Goal: Information Seeking & Learning: Learn about a topic

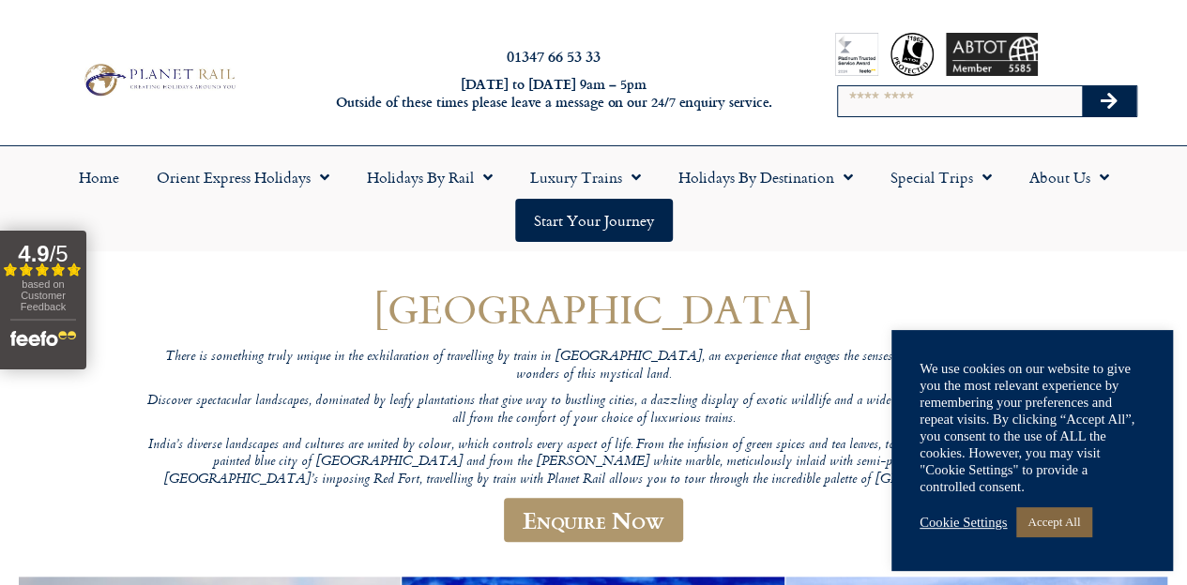
click at [1042, 525] on link "Accept All" at bounding box center [1053, 522] width 75 height 29
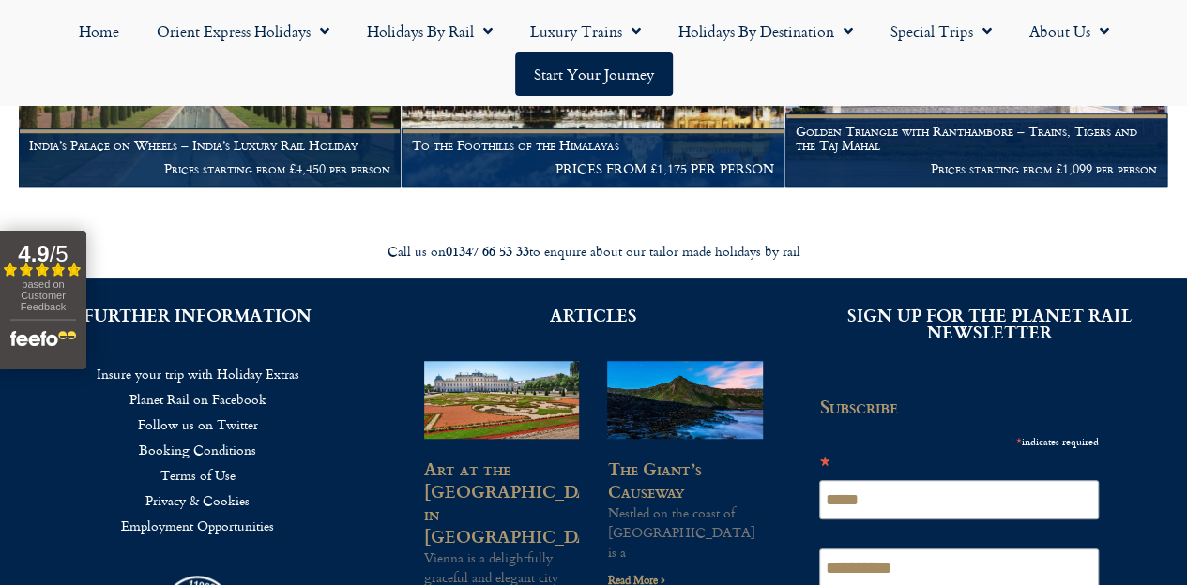
scroll to position [659, 0]
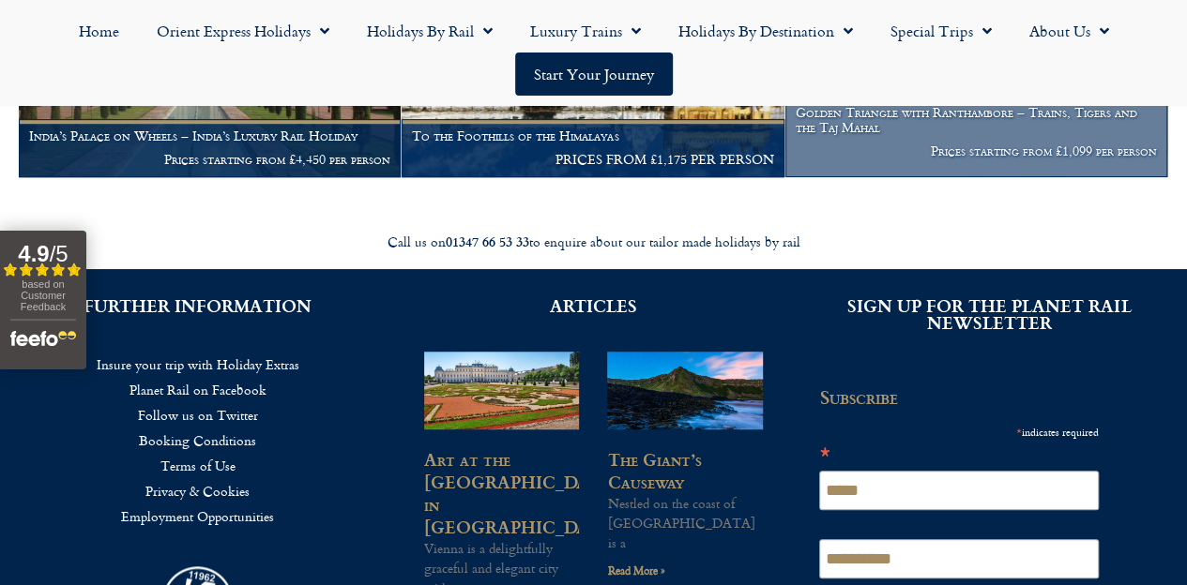
click at [887, 135] on h1 "Golden Triangle with Ranthambore – Trains, Tigers and the Taj Mahal" at bounding box center [976, 120] width 361 height 30
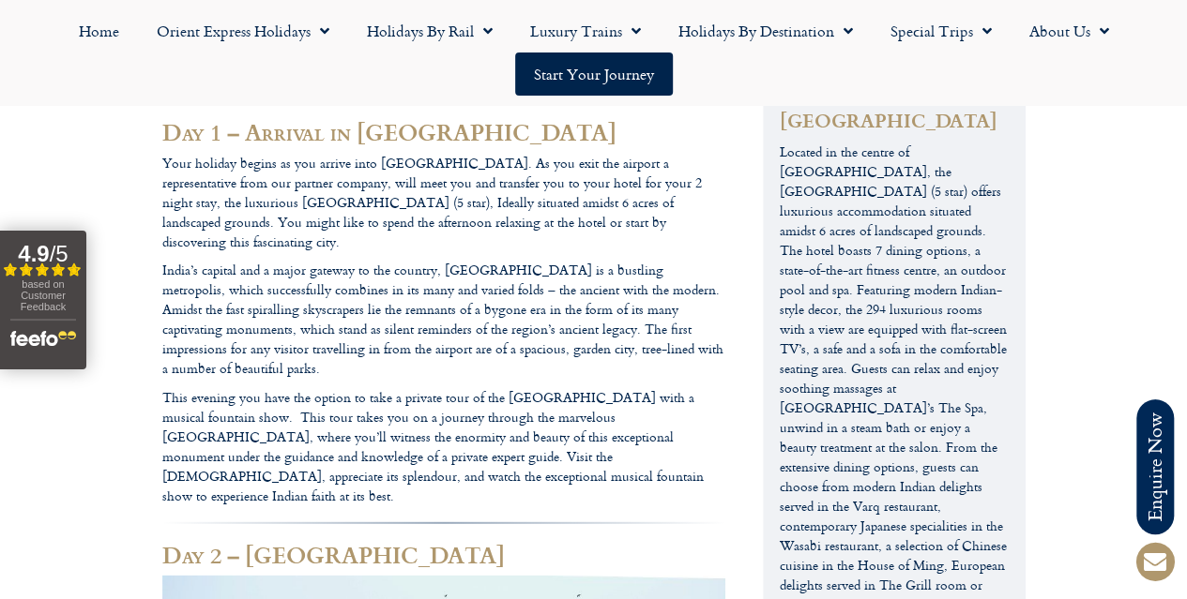
scroll to position [2387, 0]
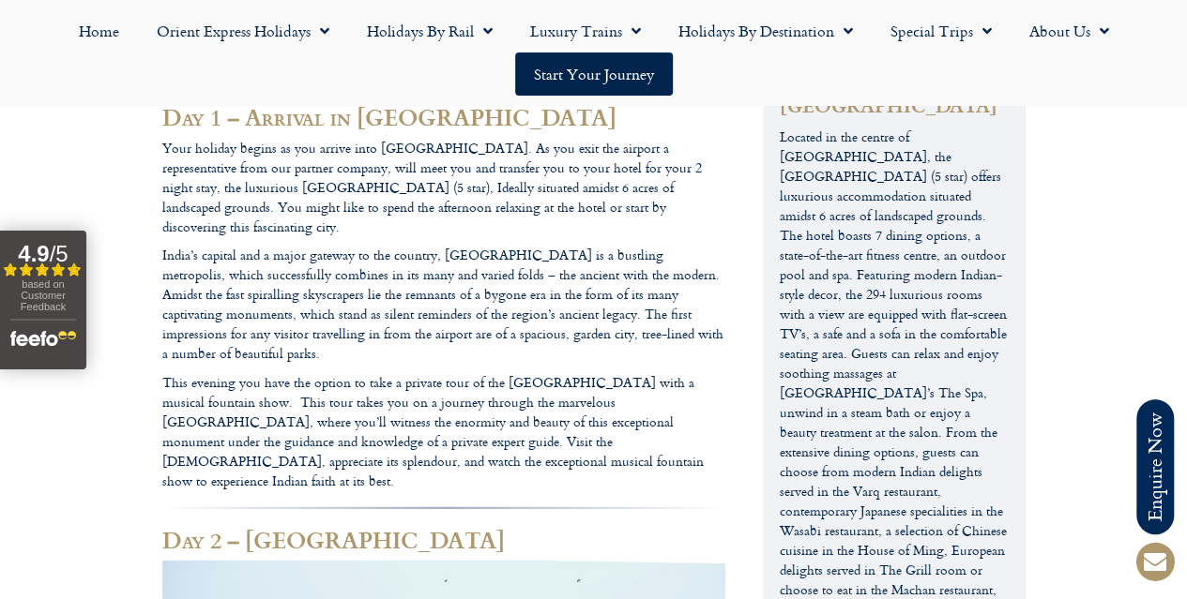
drag, startPoint x: 893, startPoint y: 252, endPoint x: 856, endPoint y: 229, distance: 44.2
drag, startPoint x: 895, startPoint y: 260, endPoint x: 834, endPoint y: 215, distance: 75.8
drag, startPoint x: 889, startPoint y: 249, endPoint x: 841, endPoint y: 210, distance: 61.4
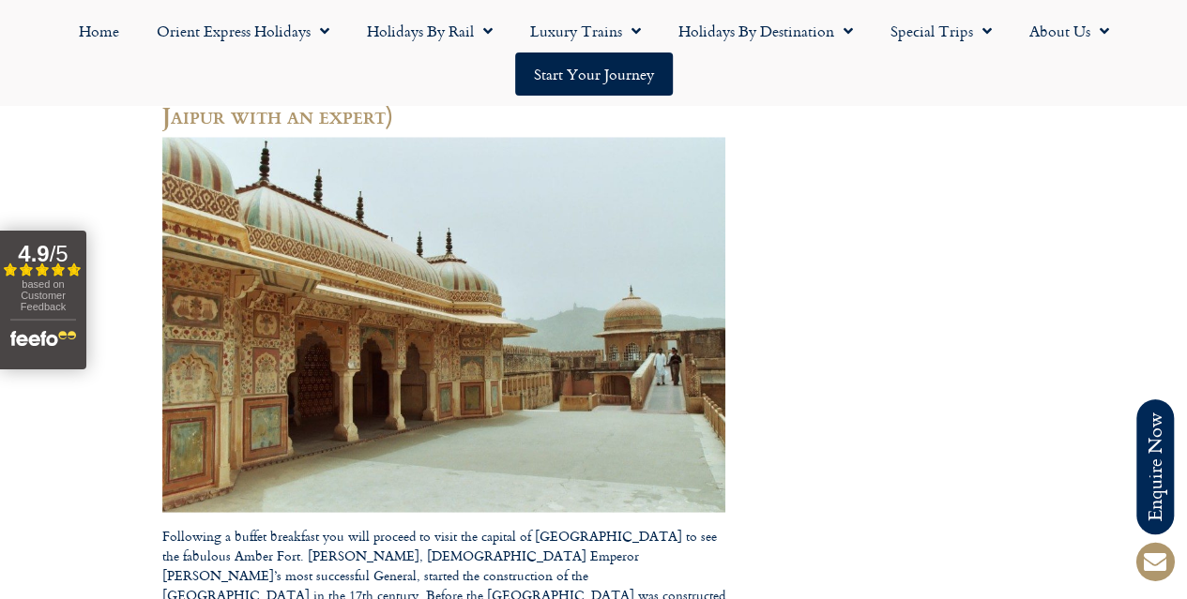
scroll to position [5221, 0]
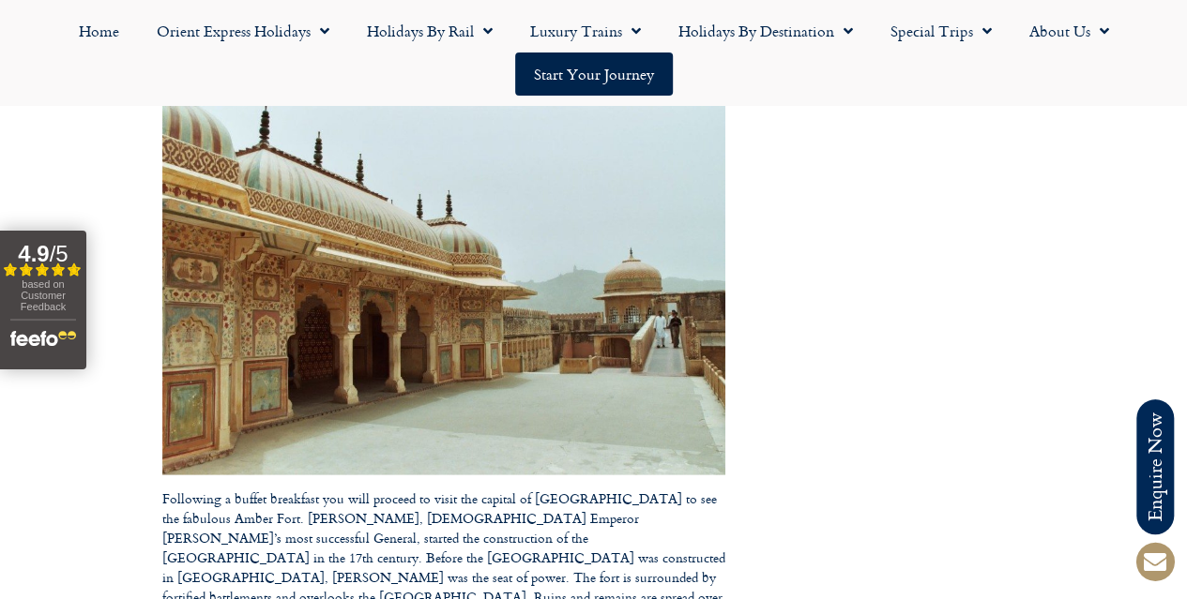
drag, startPoint x: 659, startPoint y: 431, endPoint x: 548, endPoint y: 433, distance: 110.7
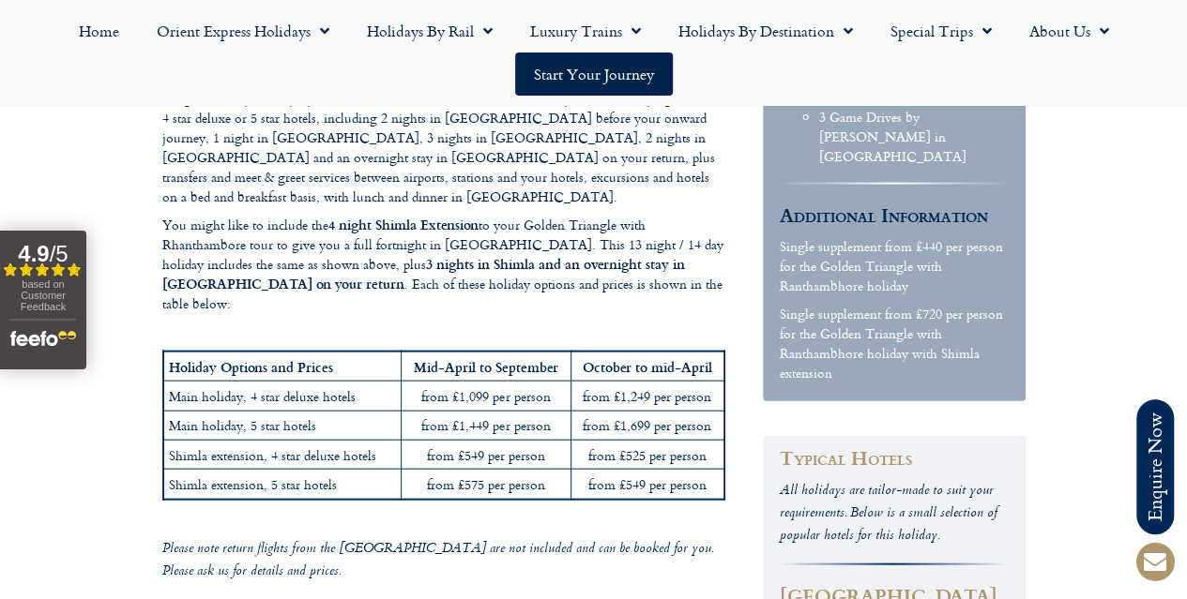
scroll to position [1885, 0]
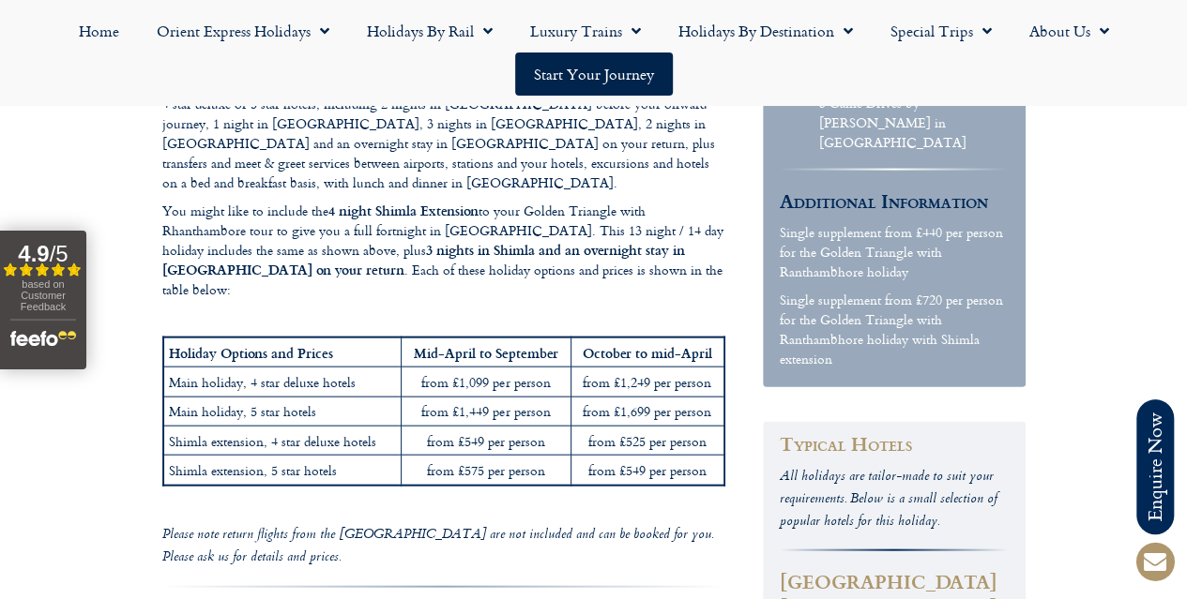
drag, startPoint x: 927, startPoint y: 332, endPoint x: 845, endPoint y: 336, distance: 81.7
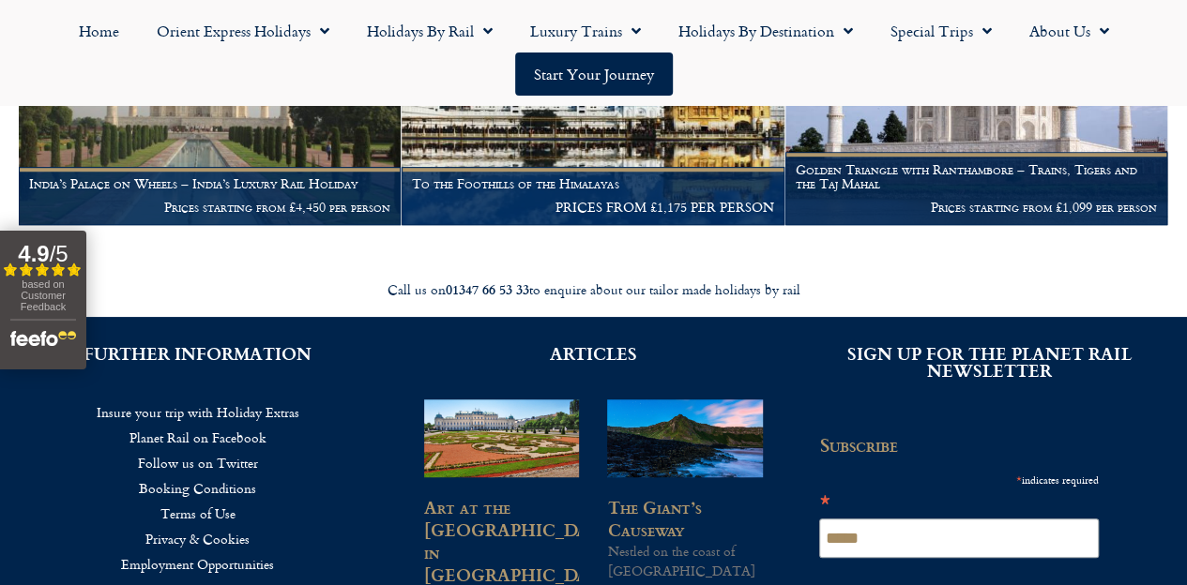
scroll to position [599, 0]
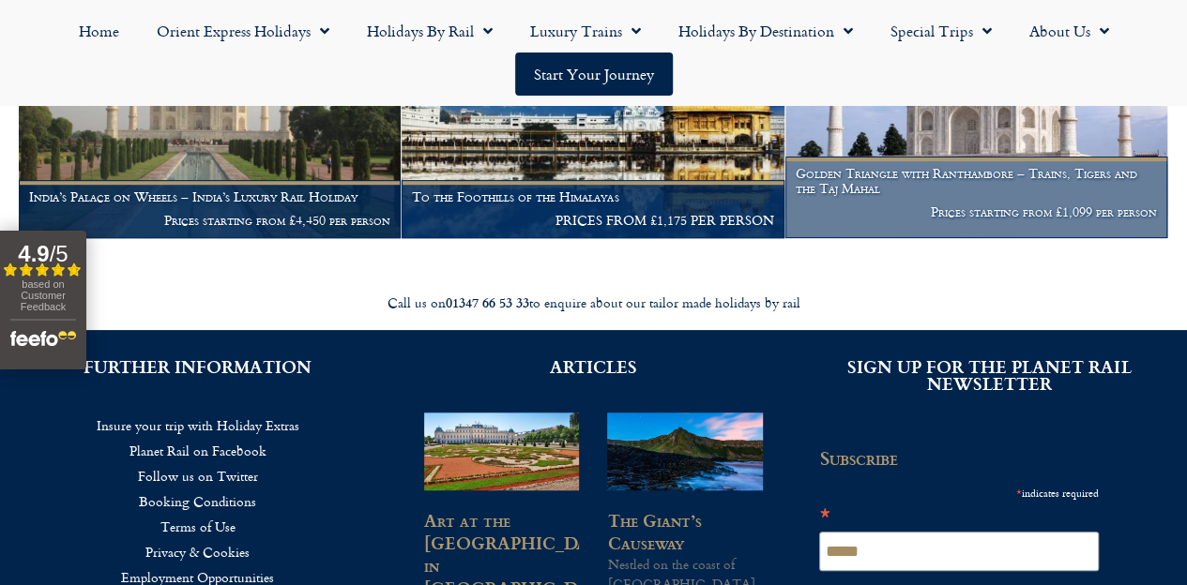
click at [962, 196] on h1 "Golden Triangle with Ranthambore – Trains, Tigers and the Taj Mahal" at bounding box center [976, 181] width 361 height 30
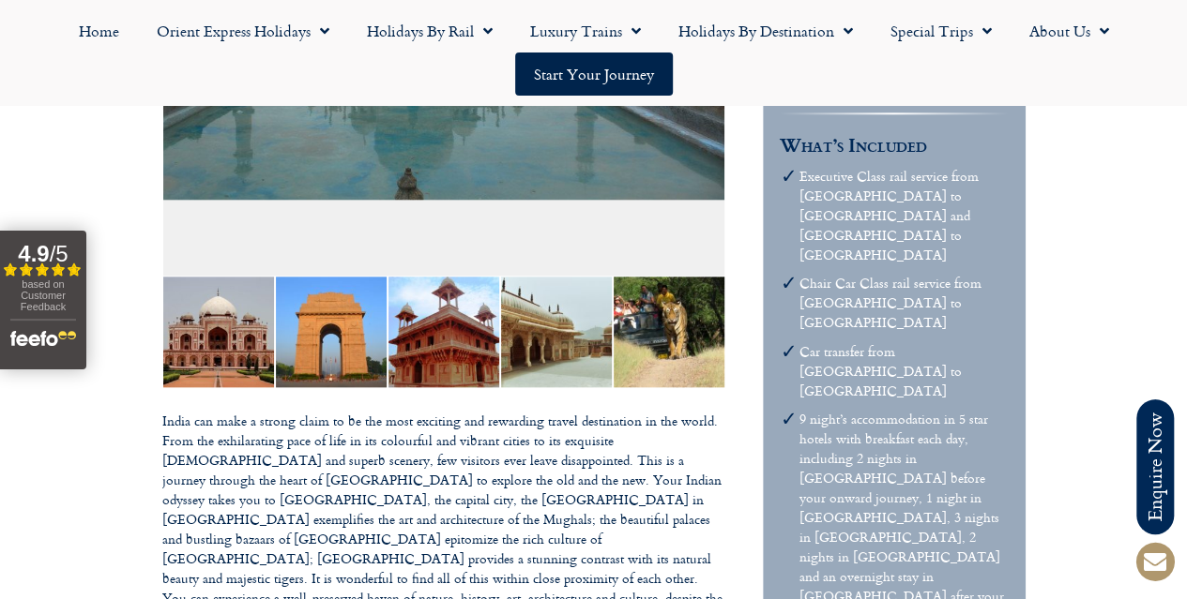
scroll to position [902, 0]
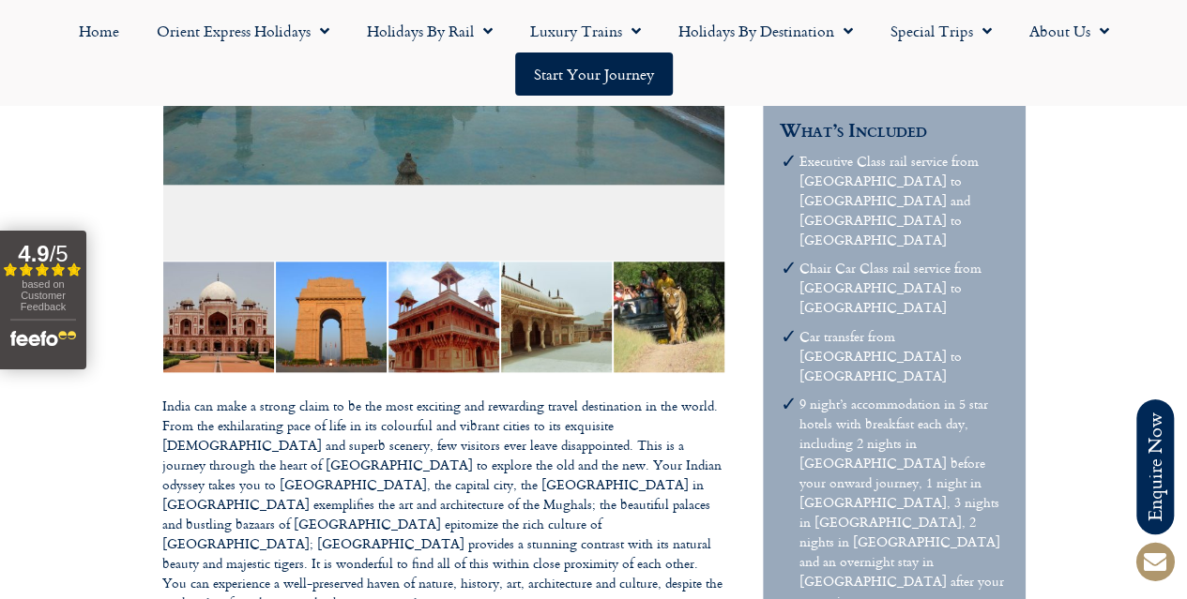
drag, startPoint x: 1021, startPoint y: 346, endPoint x: 906, endPoint y: 329, distance: 115.7
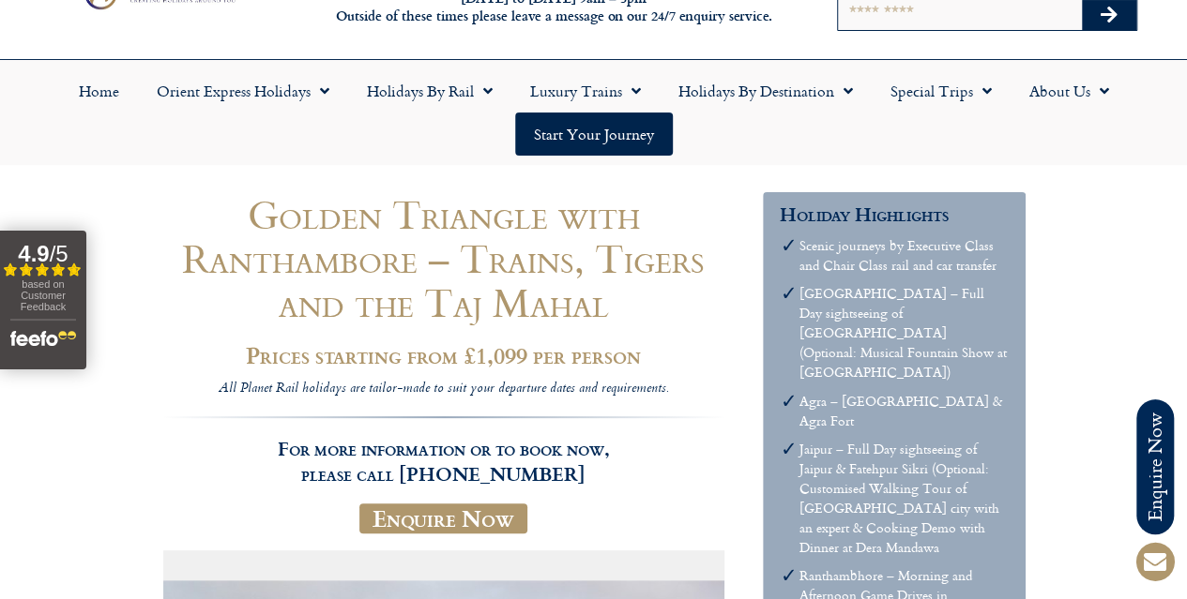
scroll to position [0, 0]
